Goal: Transaction & Acquisition: Purchase product/service

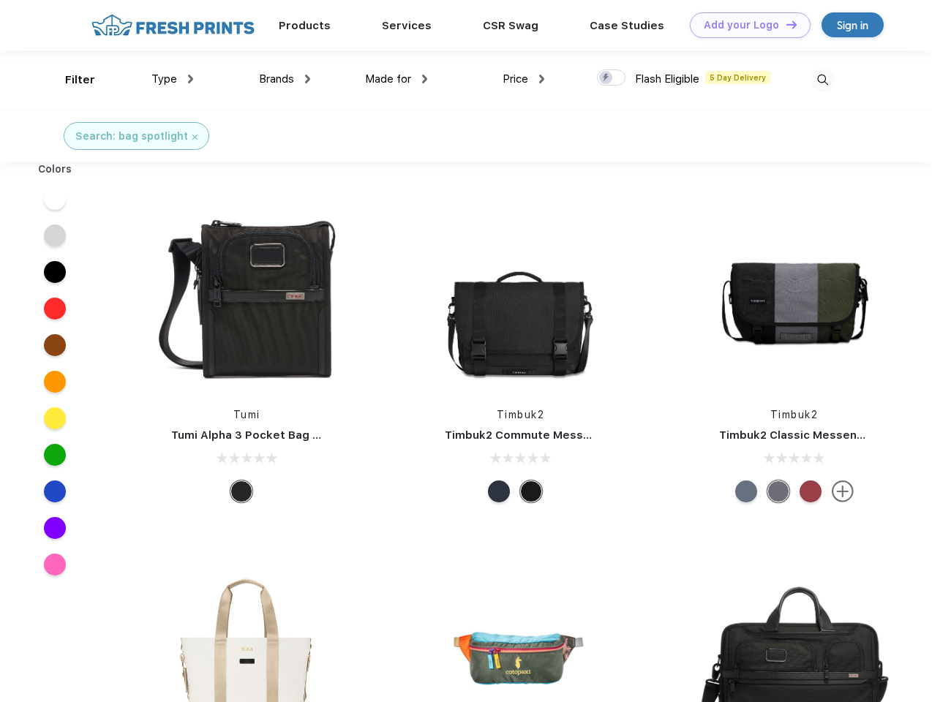
scroll to position [1, 0]
click at [745, 25] on link "Add your Logo Design Tool" at bounding box center [750, 25] width 121 height 26
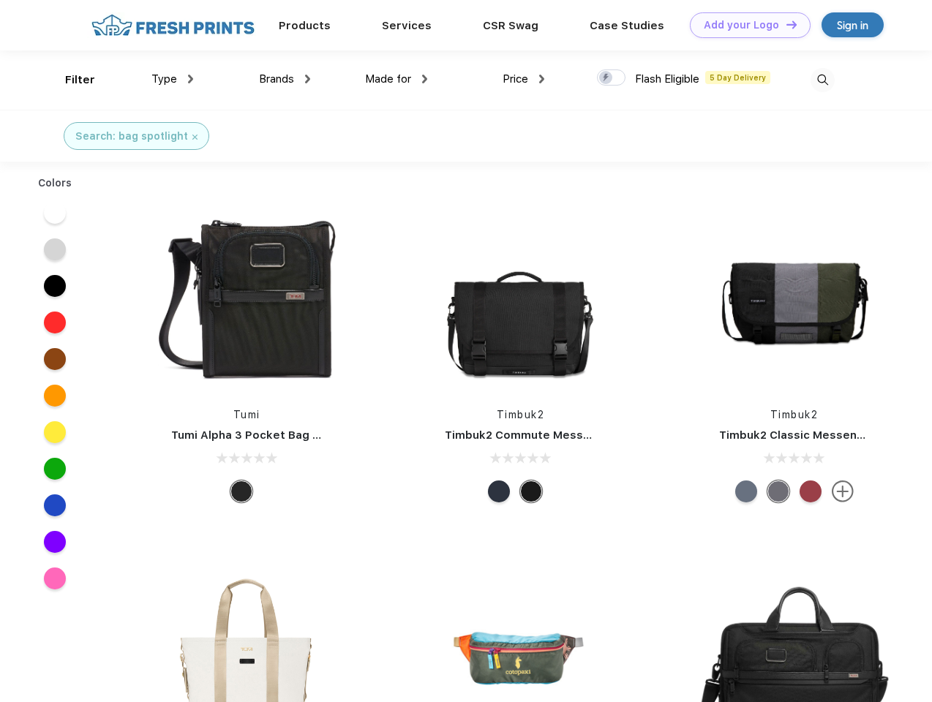
click at [0, 0] on div "Design Tool" at bounding box center [0, 0] width 0 height 0
click at [785, 24] on link "Add your Logo Design Tool" at bounding box center [750, 25] width 121 height 26
click at [70, 80] on div "Filter" at bounding box center [80, 80] width 30 height 17
click at [173, 79] on span "Type" at bounding box center [164, 78] width 26 height 13
click at [285, 79] on span "Brands" at bounding box center [276, 78] width 35 height 13
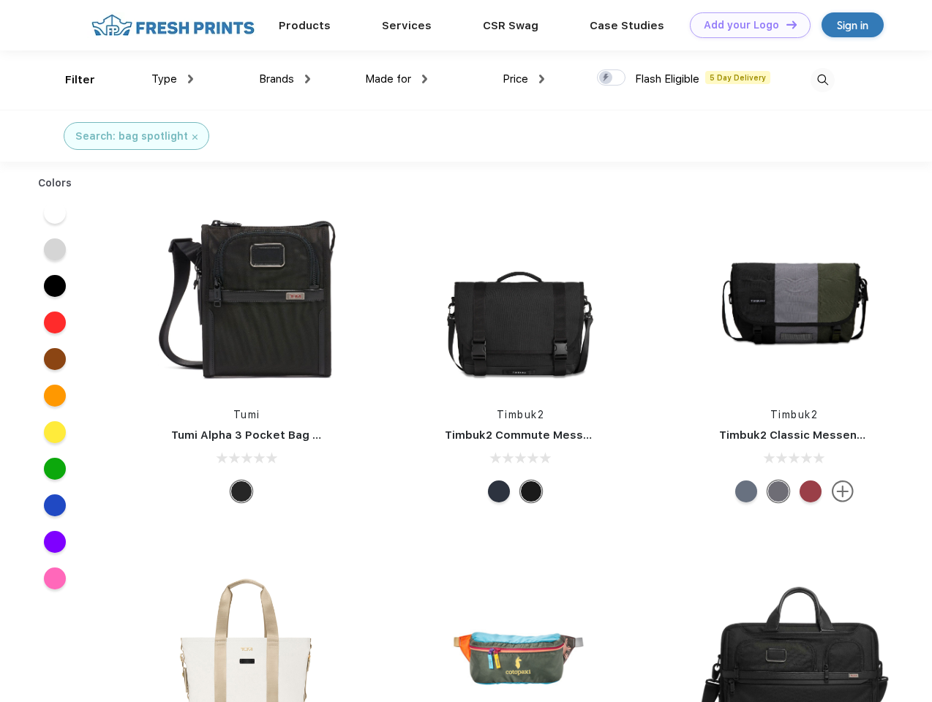
click at [396, 79] on span "Made for" at bounding box center [388, 78] width 46 height 13
click at [524, 79] on span "Price" at bounding box center [516, 78] width 26 height 13
click at [612, 78] on div at bounding box center [611, 77] width 29 height 16
click at [606, 78] on input "checkbox" at bounding box center [602, 74] width 10 height 10
click at [822, 80] on img at bounding box center [823, 80] width 24 height 24
